Goal: Transaction & Acquisition: Register for event/course

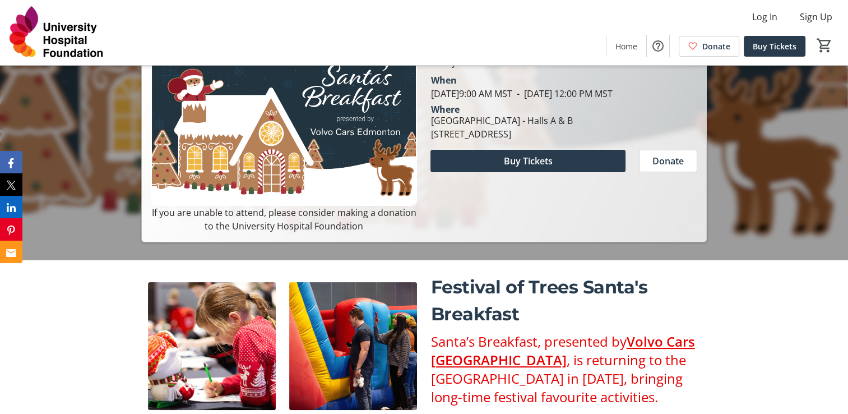
scroll to position [209, 0]
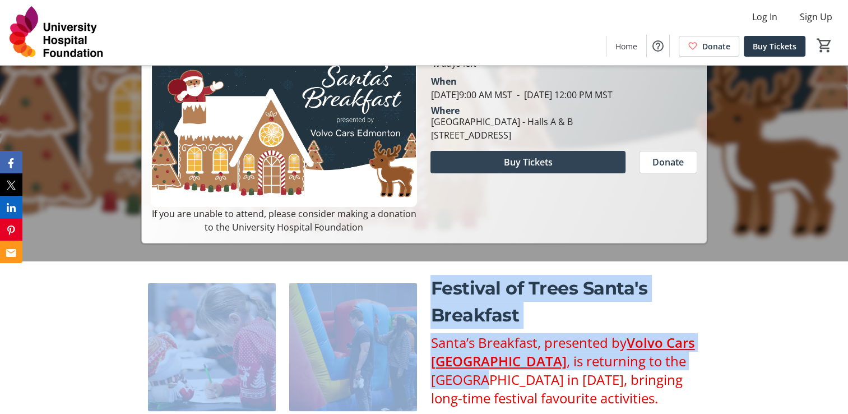
drag, startPoint x: 0, startPoint y: 0, endPoint x: 548, endPoint y: 179, distance: 576.2
click at [548, 169] on span "Buy Tickets" at bounding box center [528, 161] width 49 height 13
